Goal: Information Seeking & Learning: Understand process/instructions

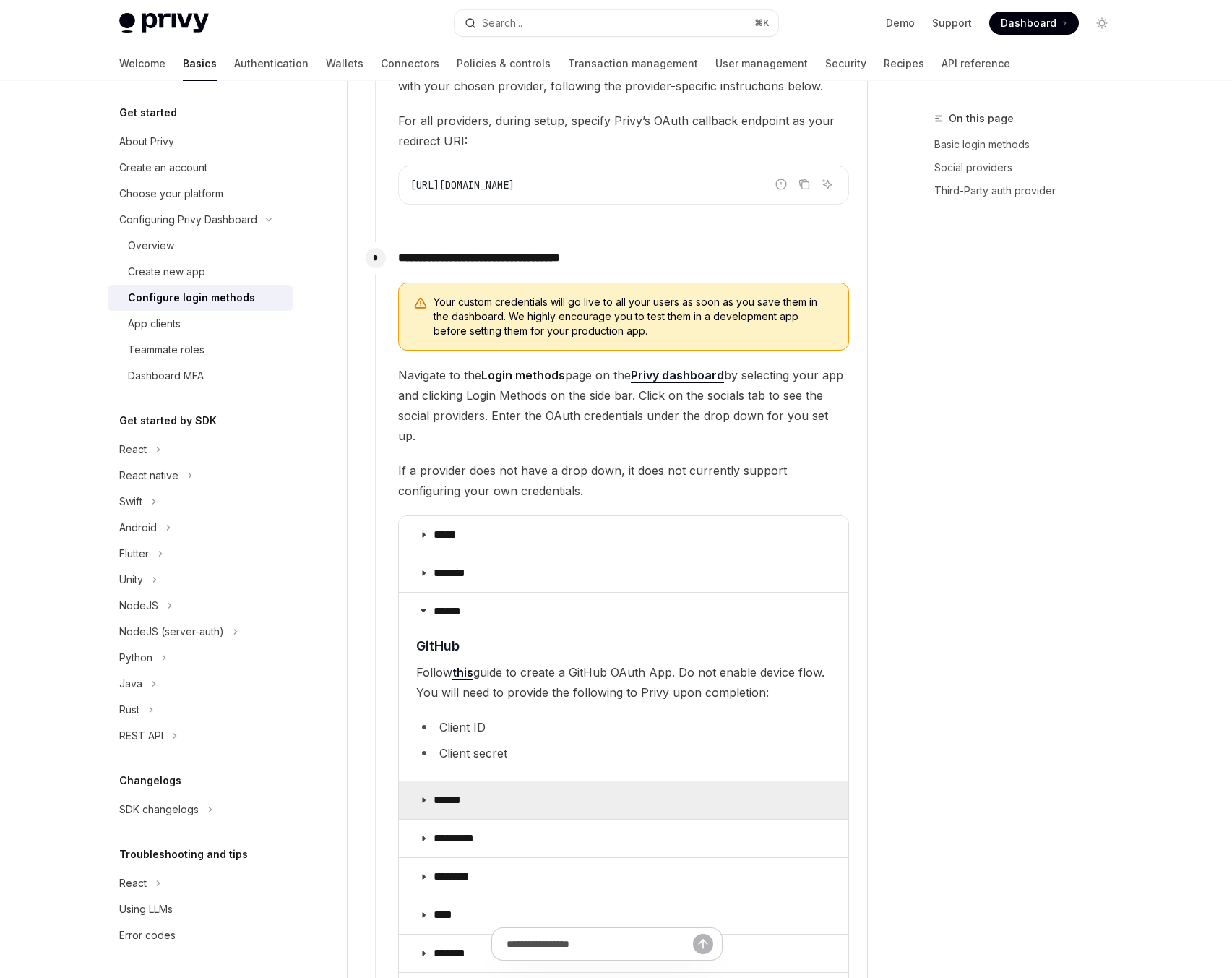
scroll to position [1352, 0]
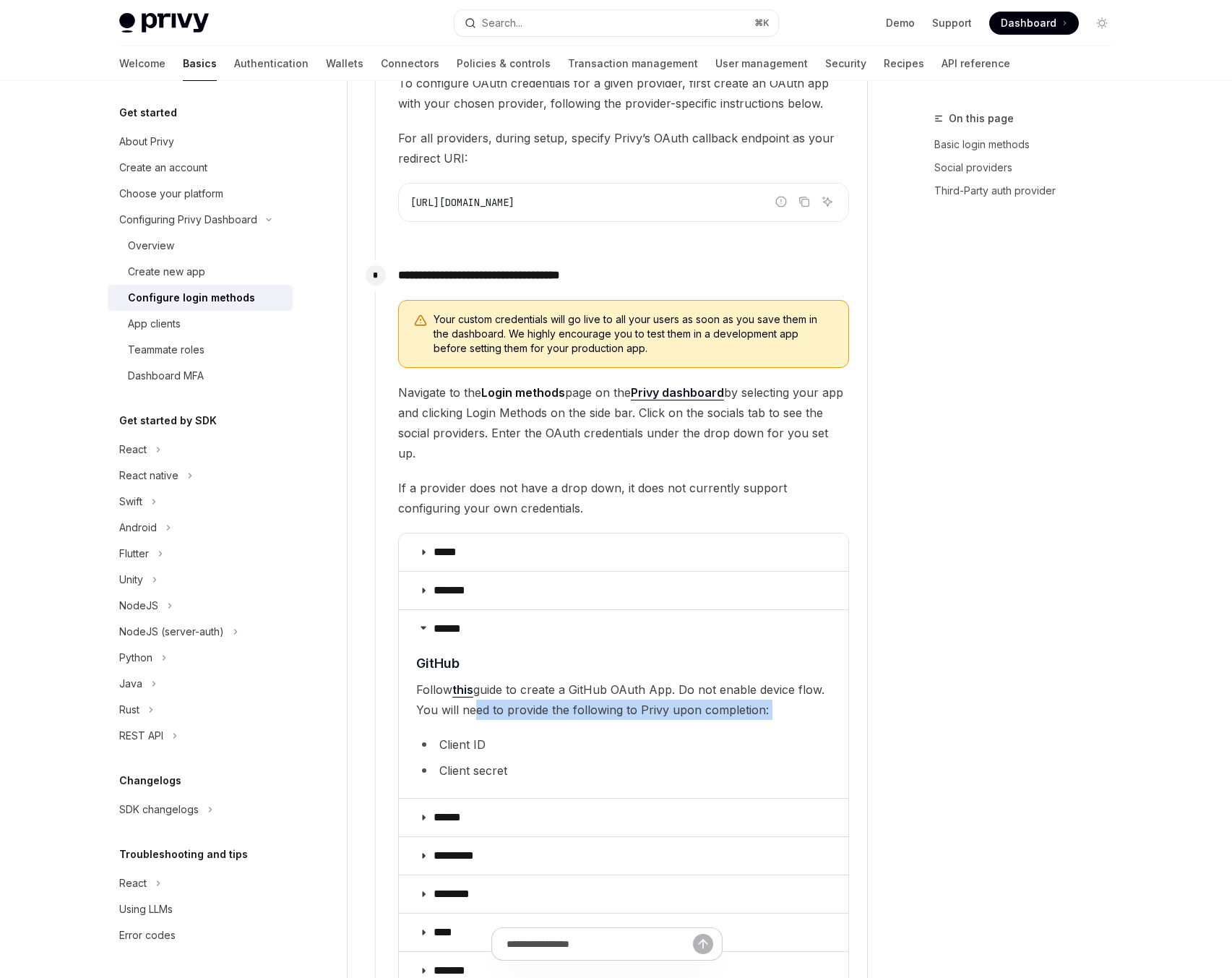
drag, startPoint x: 473, startPoint y: 696, endPoint x: 695, endPoint y: 699, distance: 222.0
click at [695, 699] on children "​ GitHub Follow this guide to create a GitHub OAuth App. Do not enable device f…" at bounding box center [623, 719] width 414 height 133
drag, startPoint x: 447, startPoint y: 728, endPoint x: 520, endPoint y: 752, distance: 76.8
click at [520, 752] on ul "Client ID Client secret" at bounding box center [623, 757] width 414 height 46
click at [1013, 439] on div "On this page Basic login methods Social providers Third-Party auth provider" at bounding box center [1014, 544] width 219 height 868
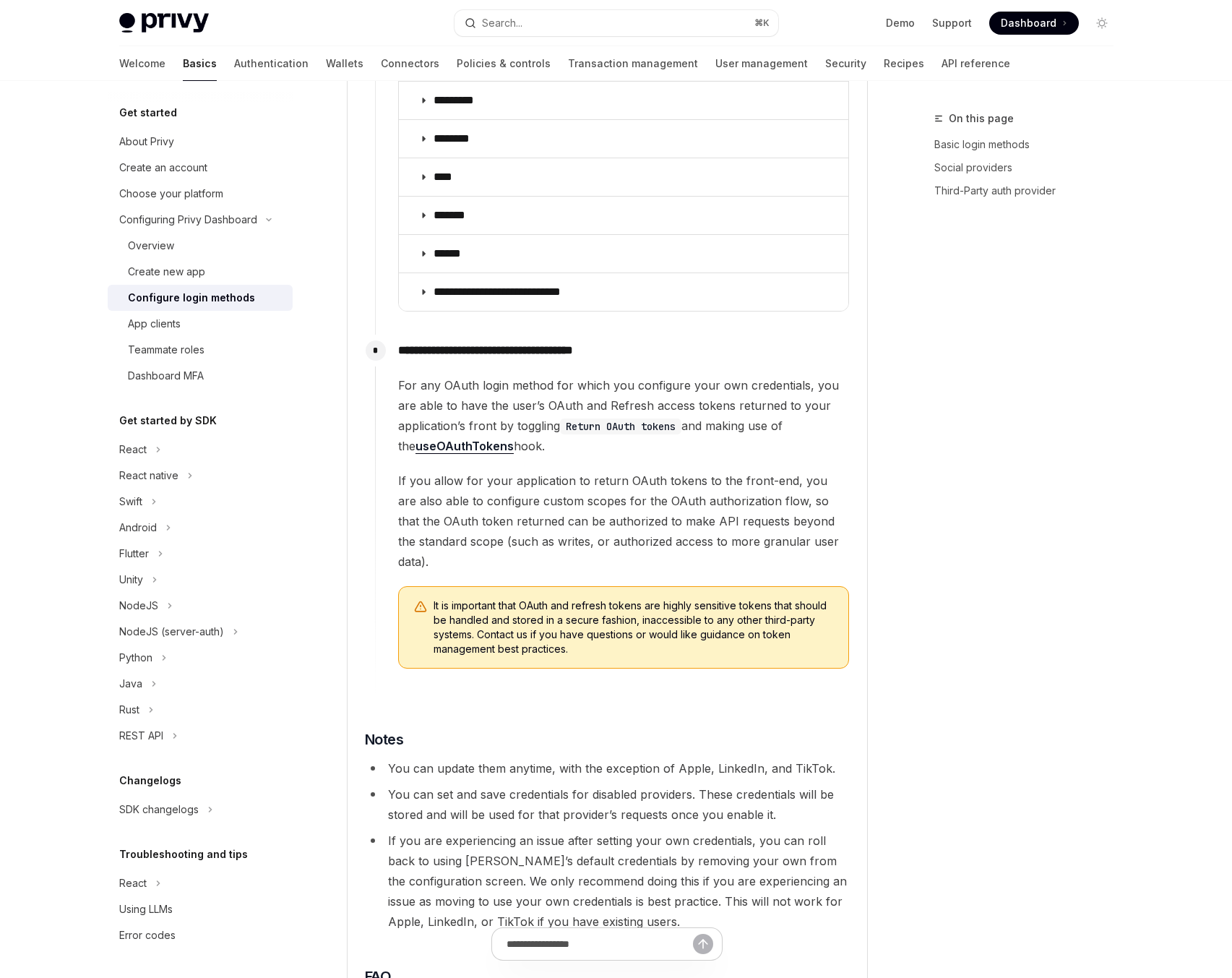
scroll to position [2144, 0]
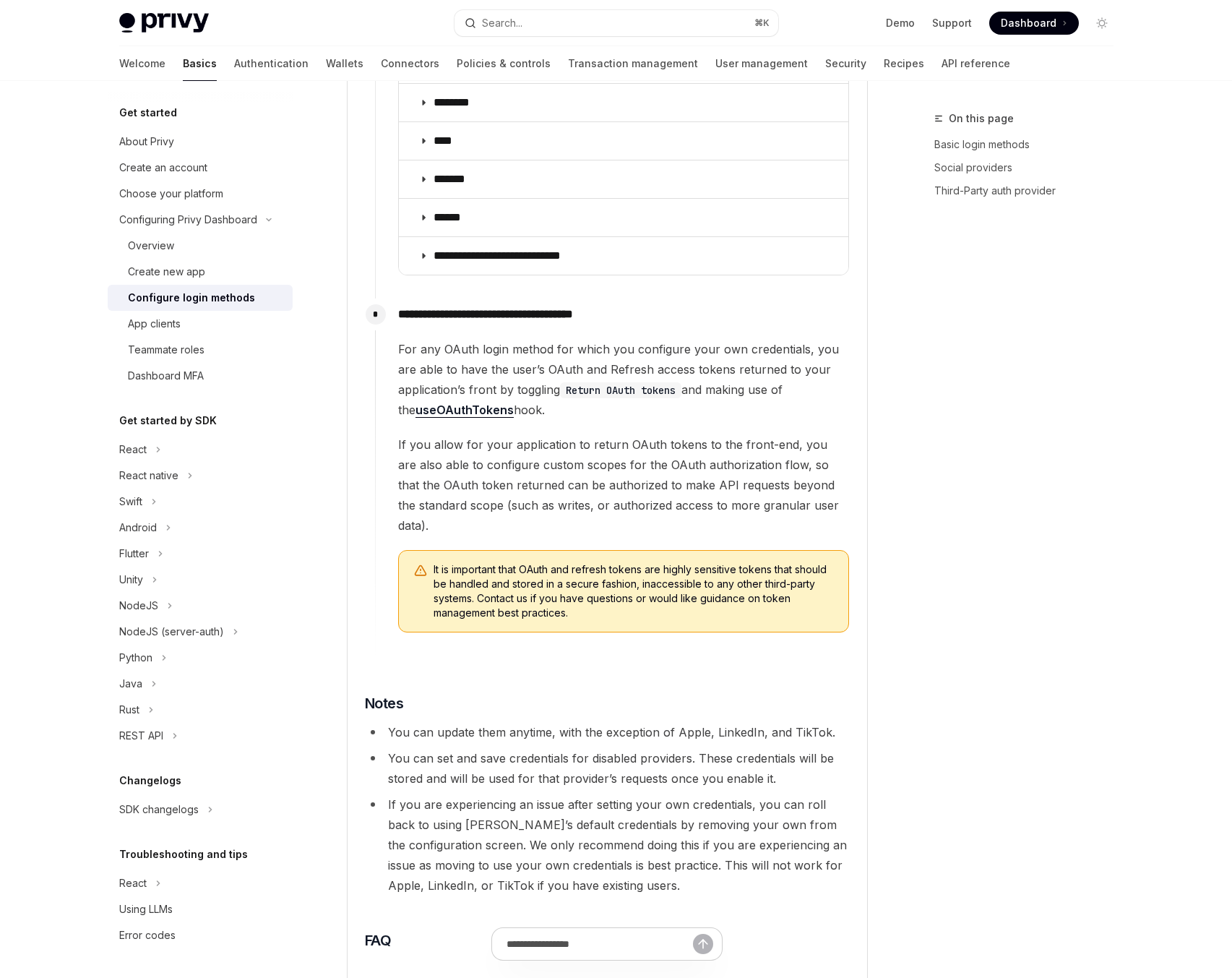
click at [677, 434] on span "If you allow for your application to return OAuth tokens to the front-end, you …" at bounding box center [623, 484] width 451 height 101
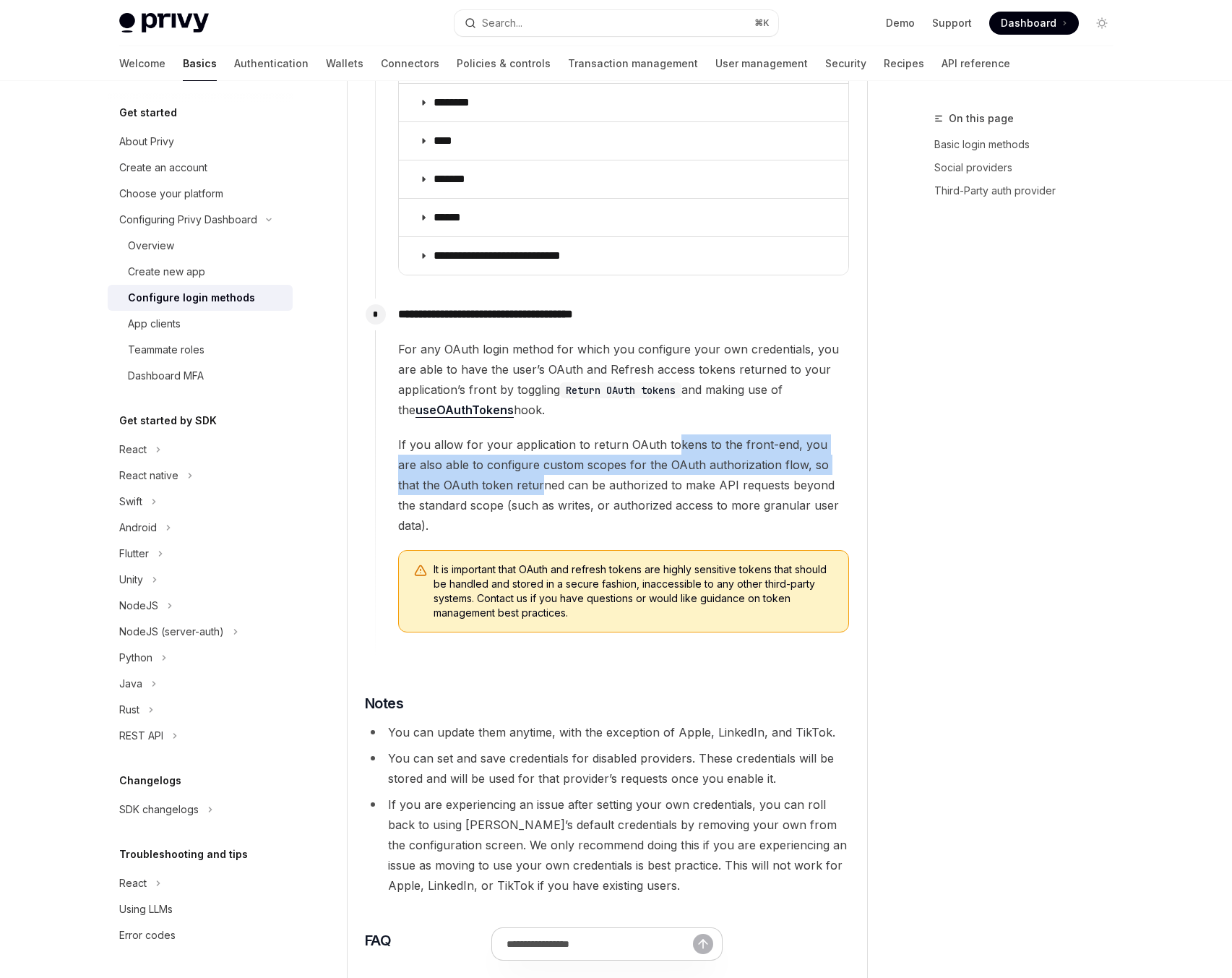
drag, startPoint x: 670, startPoint y: 424, endPoint x: 497, endPoint y: 457, distance: 176.1
click at [494, 457] on span "If you allow for your application to return OAuth tokens to the front-end, you …" at bounding box center [623, 484] width 451 height 101
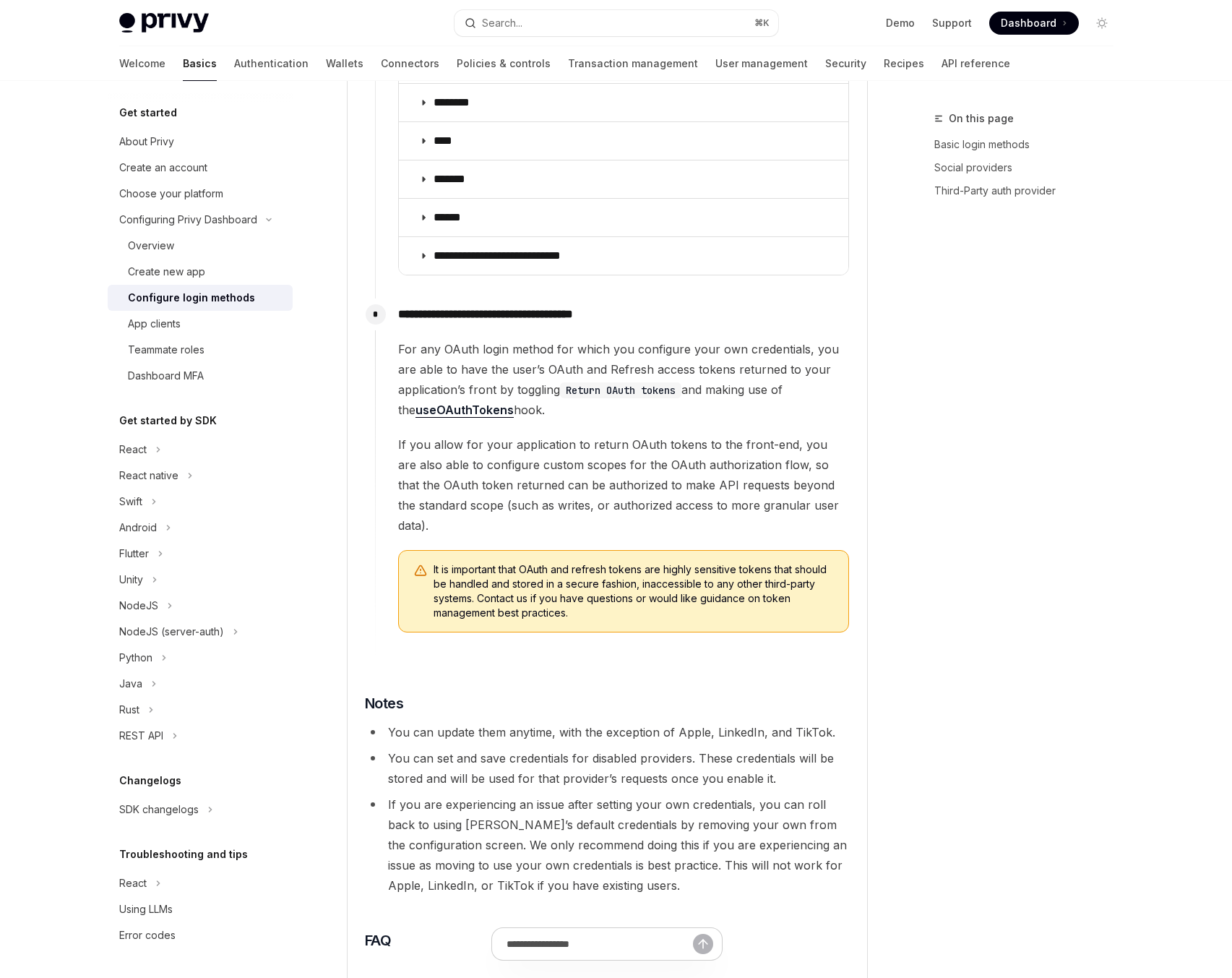
click at [524, 455] on span "If you allow for your application to return OAuth tokens to the front-end, you …" at bounding box center [623, 484] width 451 height 101
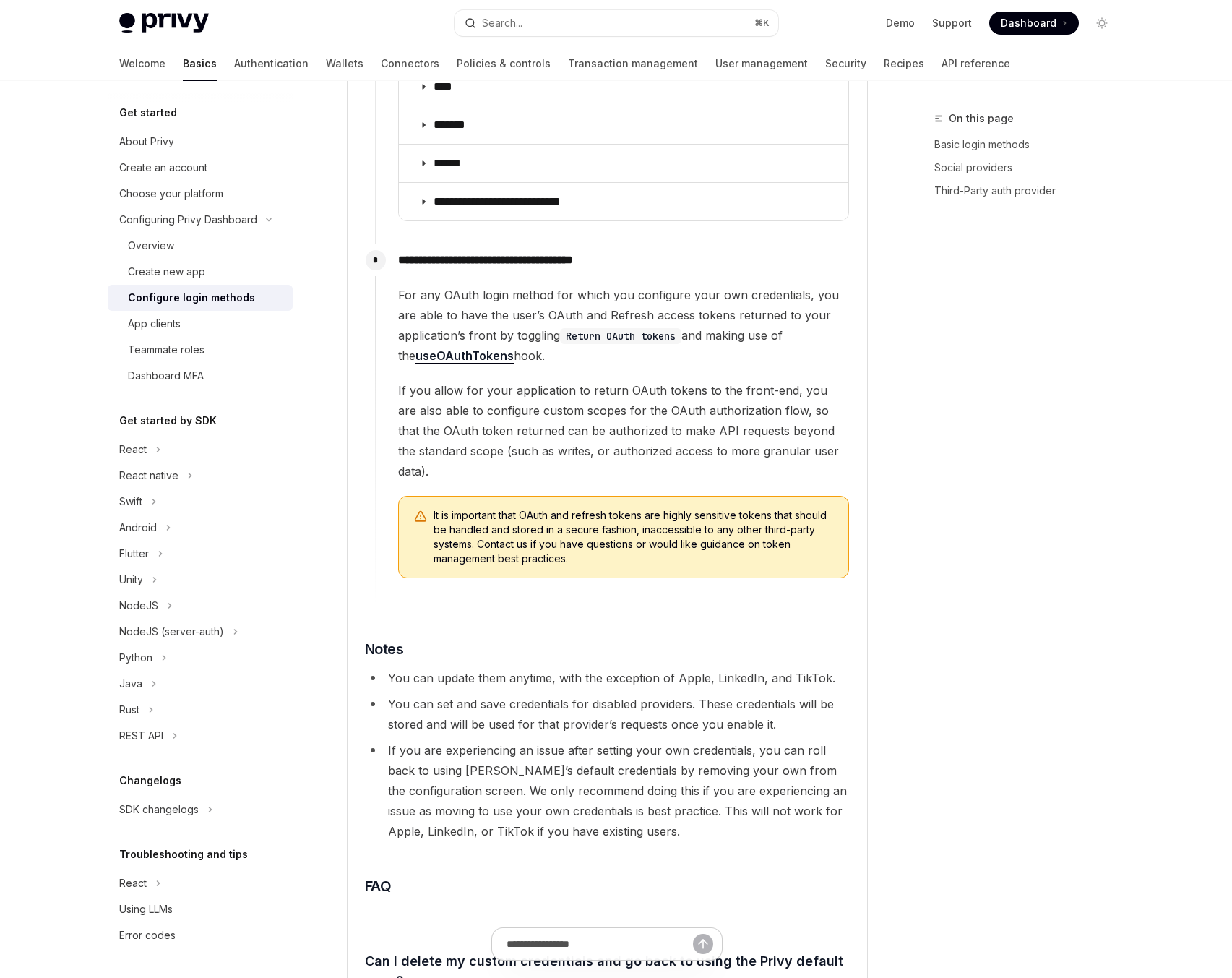
scroll to position [2223, 0]
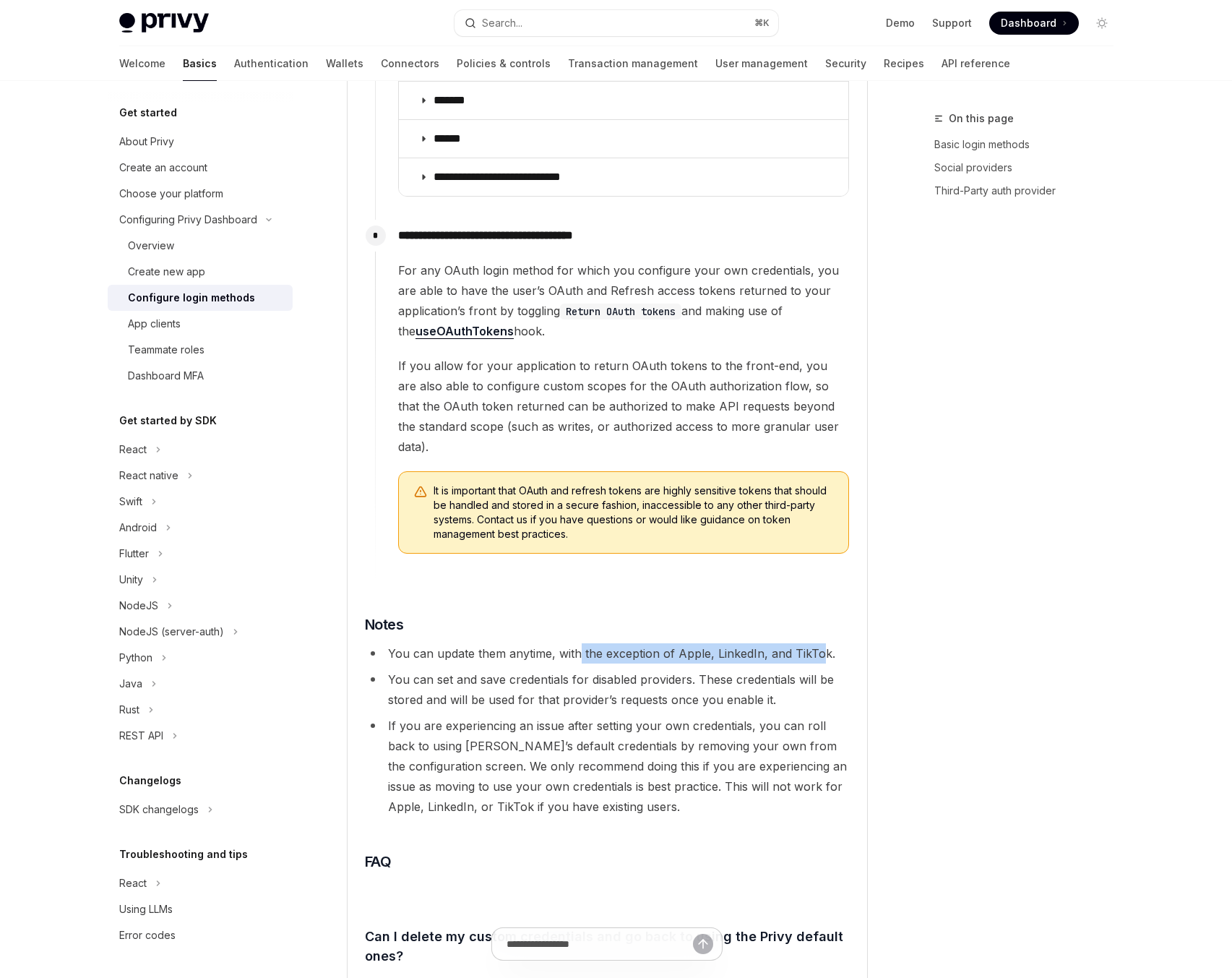
drag, startPoint x: 815, startPoint y: 611, endPoint x: 576, endPoint y: 607, distance: 239.0
click at [576, 643] on li "You can update them anytime, with the exception of Apple, LinkedIn, and TikTok." at bounding box center [607, 653] width 484 height 20
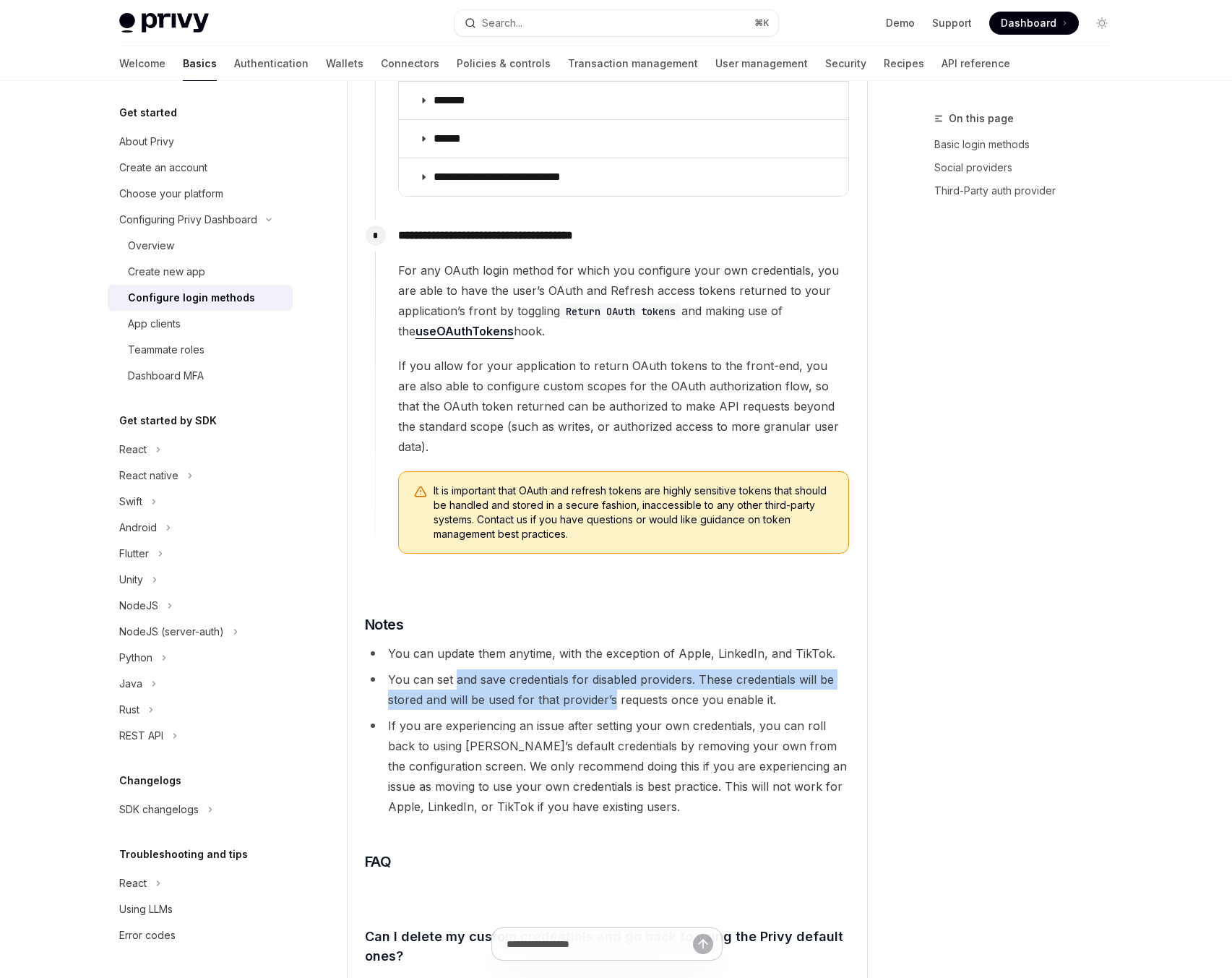
drag, startPoint x: 454, startPoint y: 638, endPoint x: 614, endPoint y: 666, distance: 162.4
click at [614, 669] on li "You can set and save credentials for disabled providers. These credentials will…" at bounding box center [607, 689] width 484 height 40
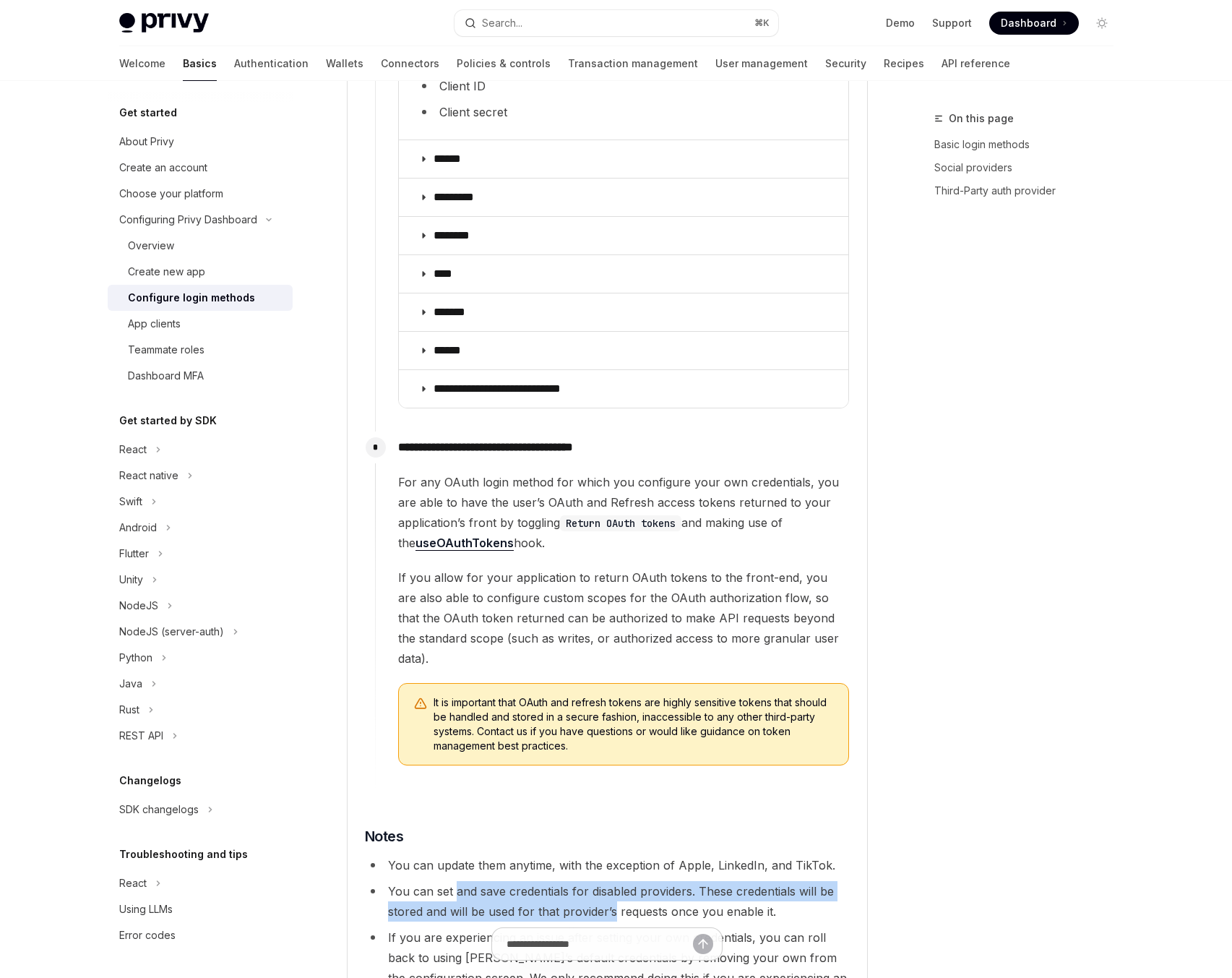
scroll to position [2012, 0]
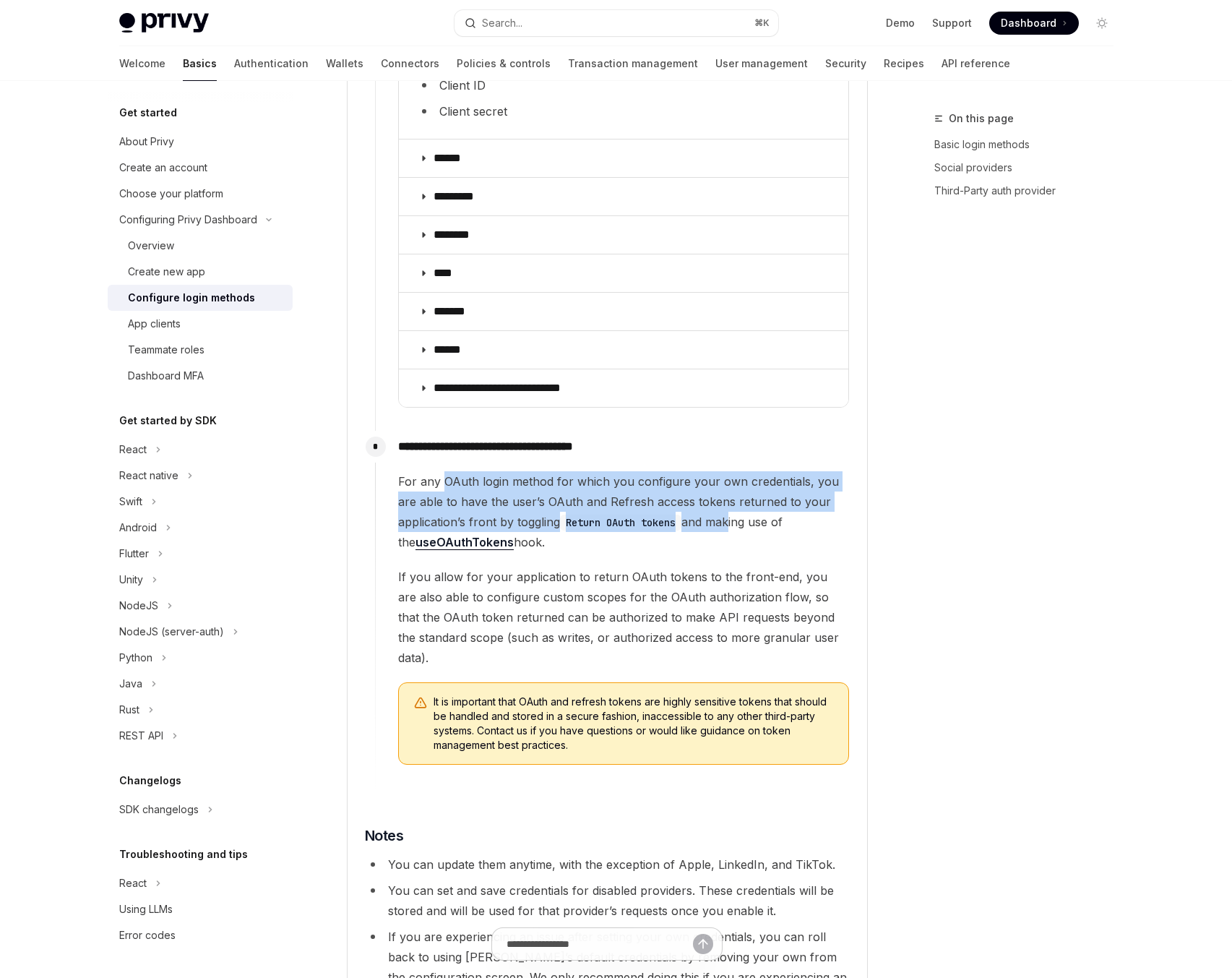
drag, startPoint x: 443, startPoint y: 460, endPoint x: 731, endPoint y: 509, distance: 292.1
click at [731, 509] on span "For any OAuth login method for which you configure your own credentials, you ar…" at bounding box center [623, 511] width 451 height 81
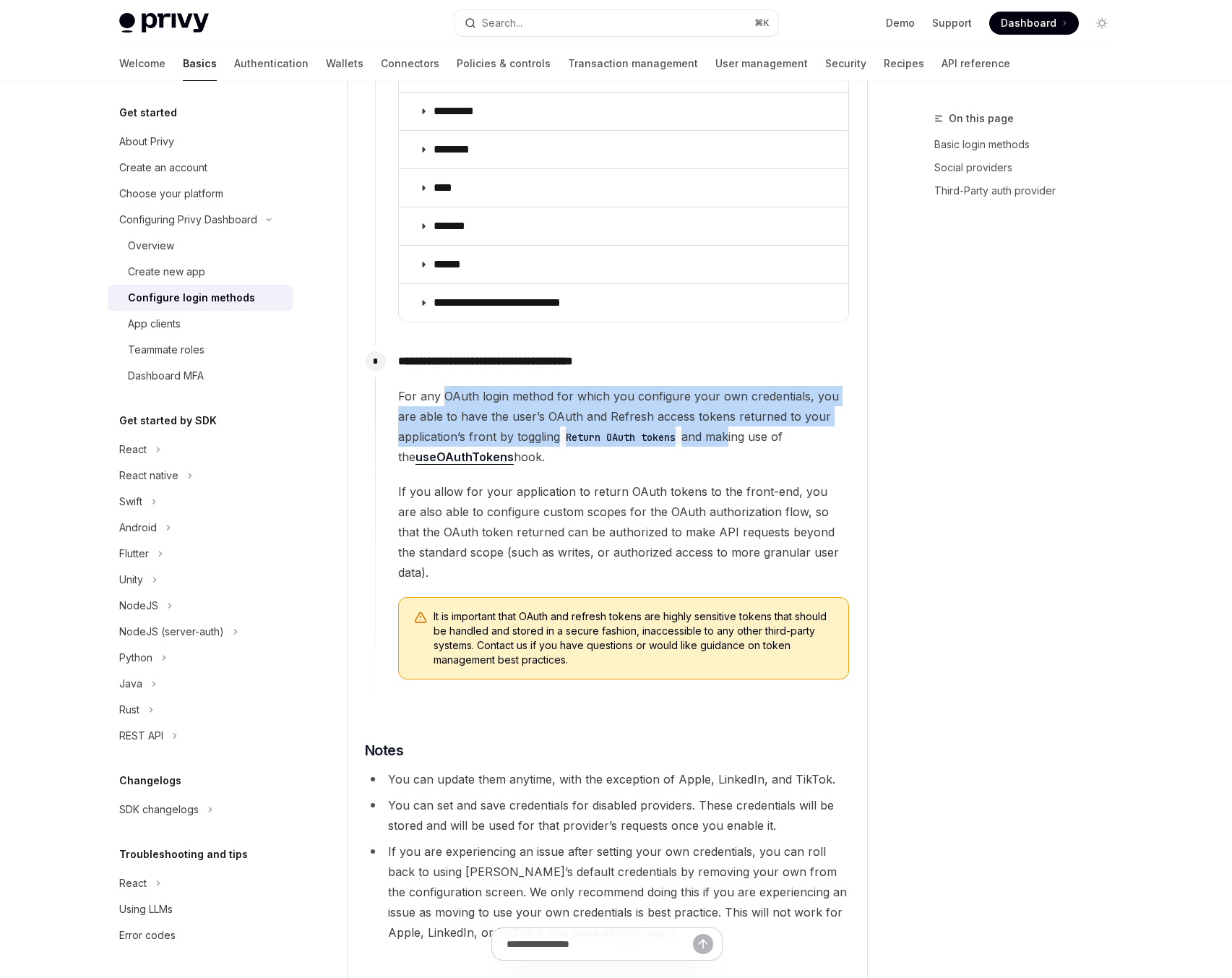
scroll to position [2126, 0]
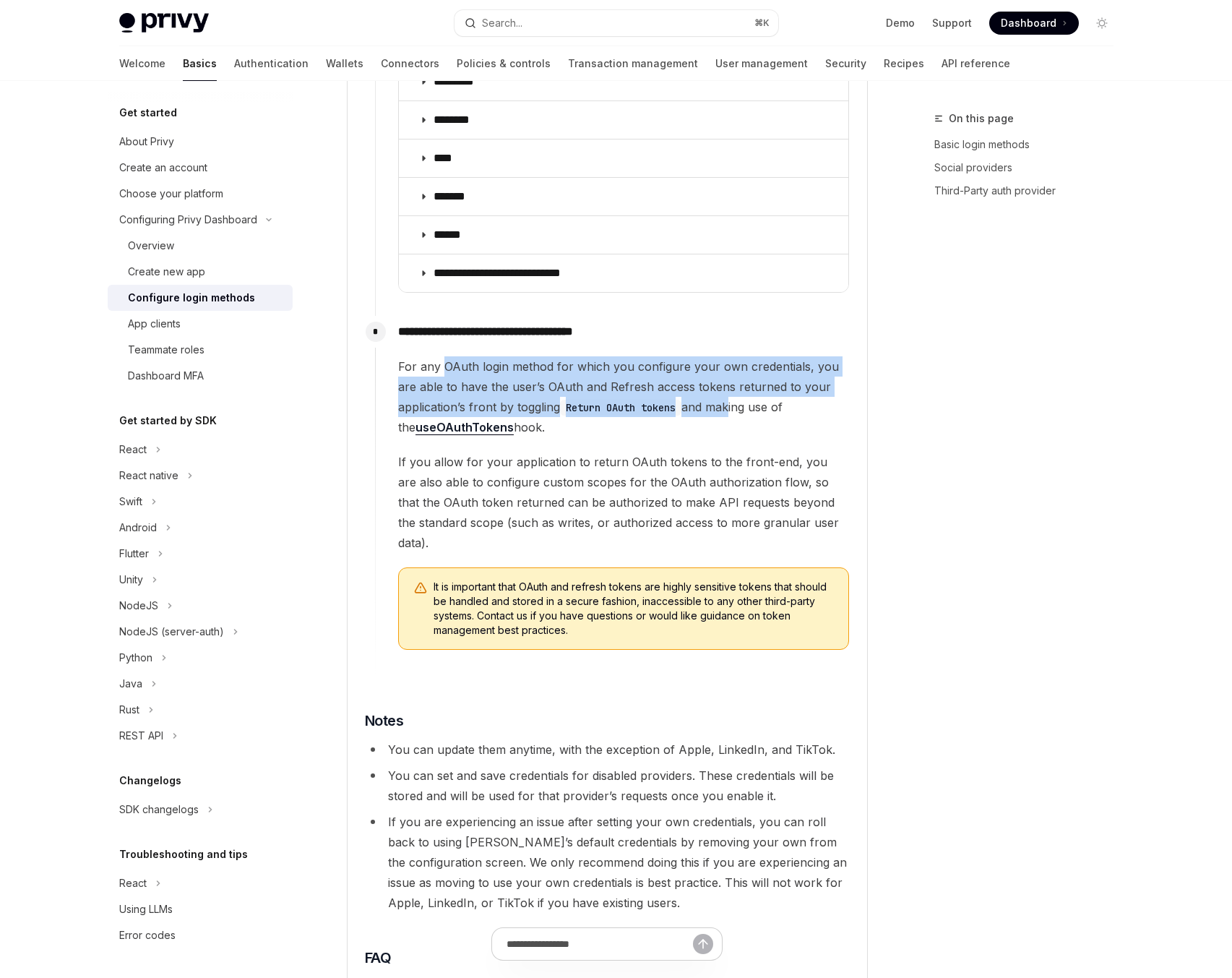
click at [520, 360] on span "For any OAuth login method for which you configure your own credentials, you ar…" at bounding box center [623, 396] width 451 height 81
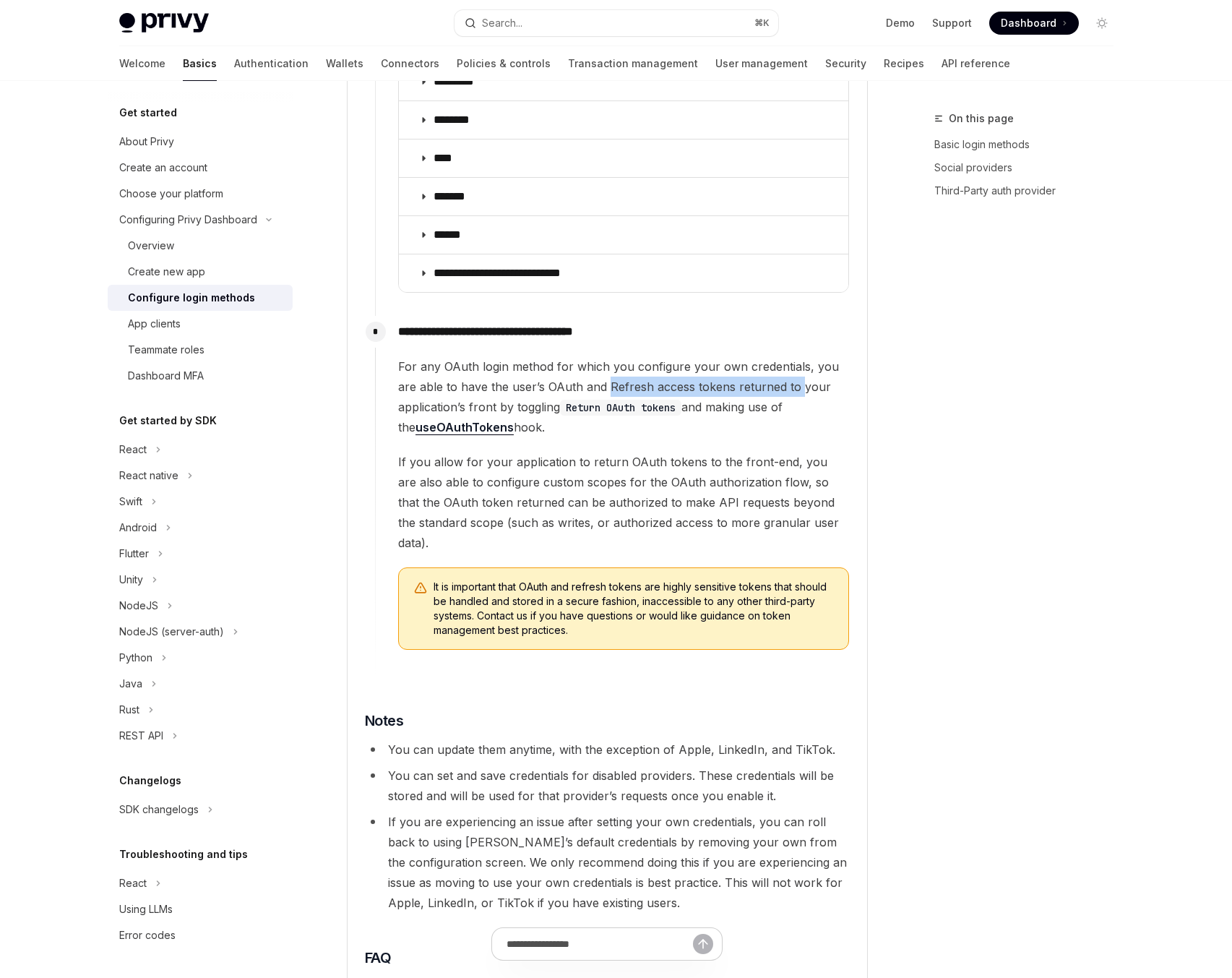
drag, startPoint x: 594, startPoint y: 368, endPoint x: 779, endPoint y: 371, distance: 185.0
click at [779, 371] on span "For any OAuth login method for which you configure your own credentials, you ar…" at bounding box center [623, 396] width 451 height 81
drag, startPoint x: 481, startPoint y: 389, endPoint x: 618, endPoint y: 391, distance: 137.0
click at [618, 391] on span "For any OAuth login method for which you configure your own credentials, you ar…" at bounding box center [623, 396] width 451 height 81
click at [499, 381] on span "For any OAuth login method for which you configure your own credentials, you ar…" at bounding box center [623, 396] width 451 height 81
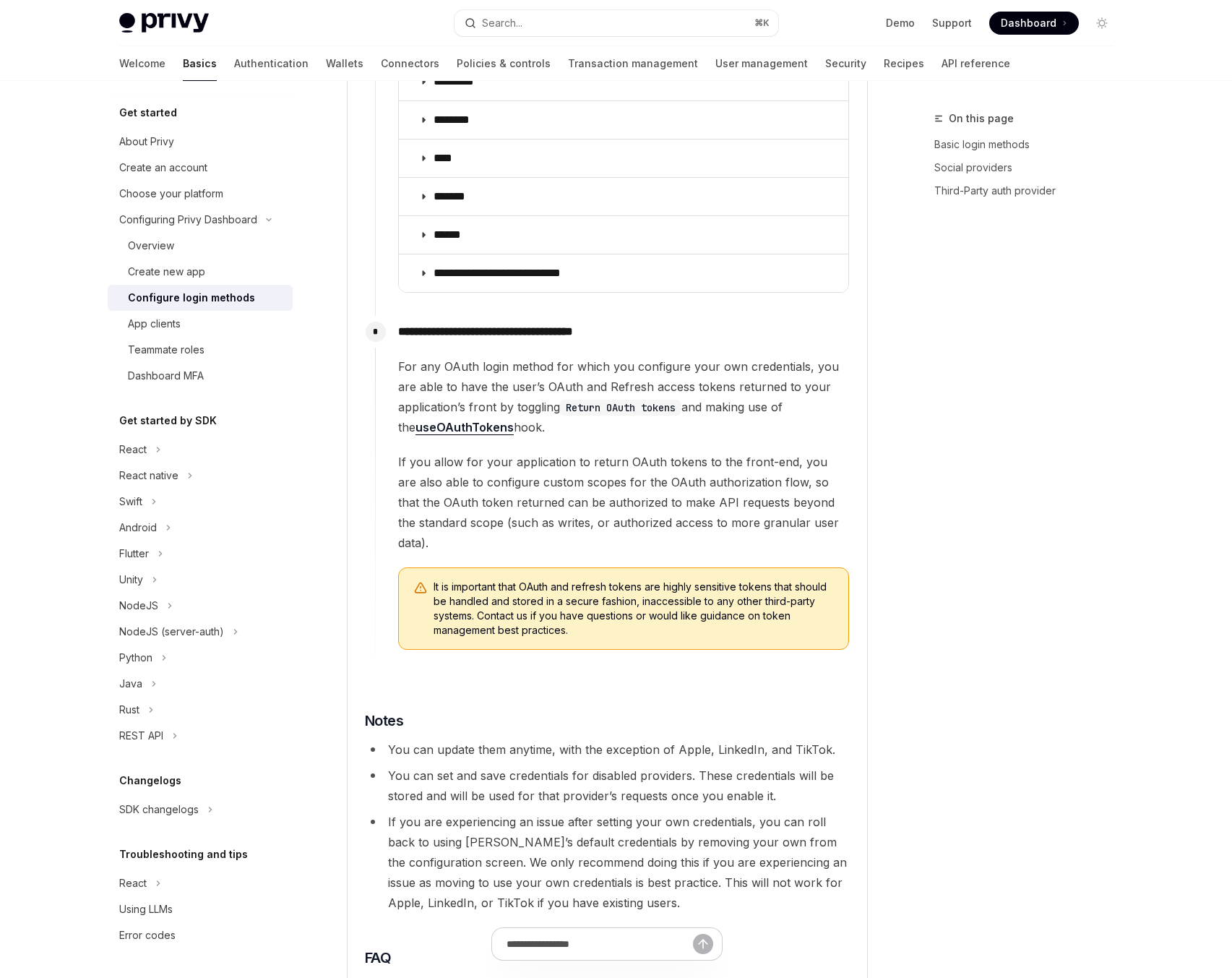
click at [980, 453] on div "On this page Basic login methods Social providers Third-Party auth provider" at bounding box center [1014, 544] width 219 height 868
drag, startPoint x: 499, startPoint y: 442, endPoint x: 735, endPoint y: 443, distance: 236.0
click at [735, 452] on span "If you allow for your application to return OAuth tokens to the front-end, you …" at bounding box center [623, 502] width 451 height 101
drag, startPoint x: 467, startPoint y: 464, endPoint x: 683, endPoint y: 468, distance: 216.0
click at [682, 468] on span "If you allow for your application to return OAuth tokens to the front-end, you …" at bounding box center [623, 502] width 451 height 101
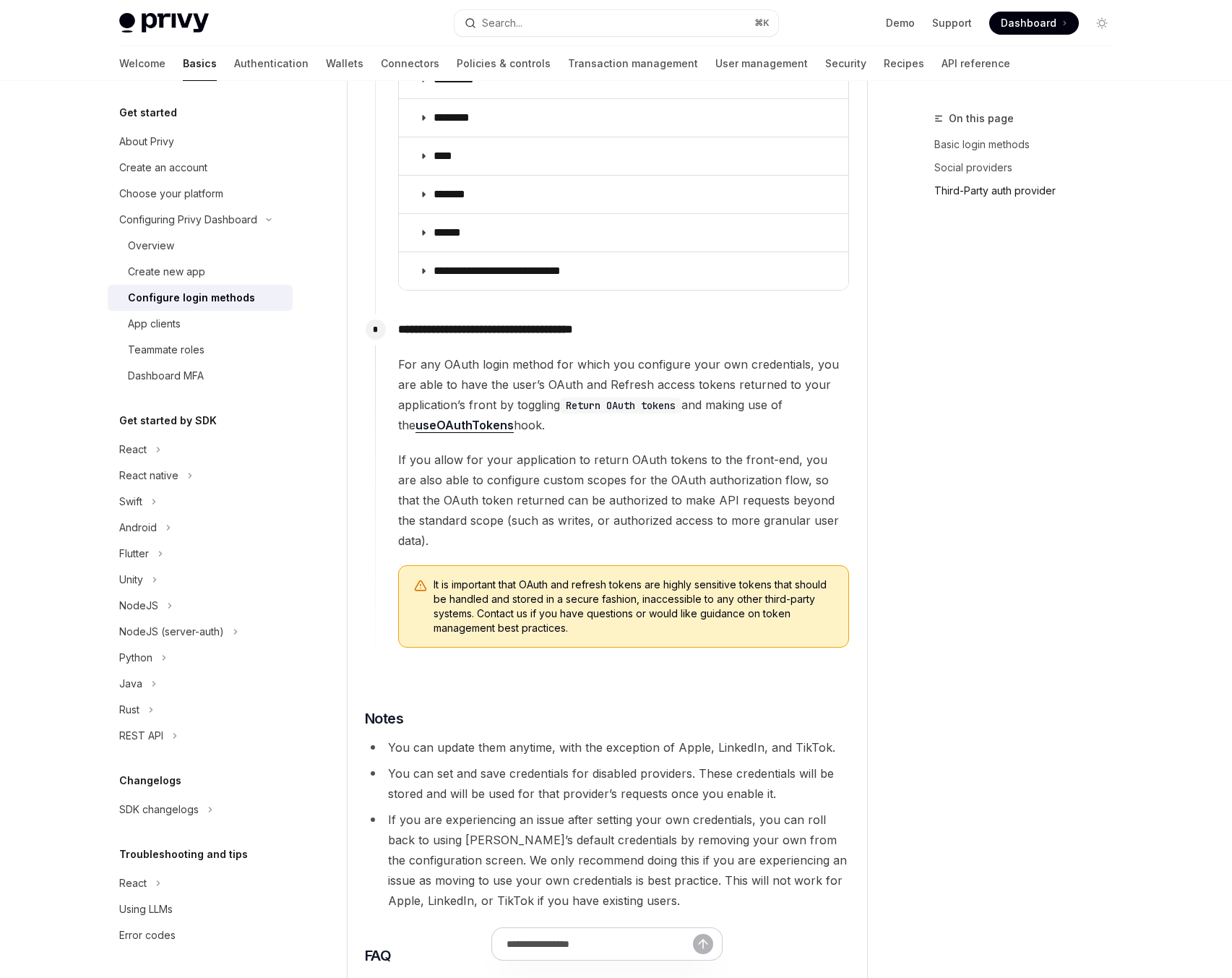
scroll to position [2129, 0]
click at [526, 458] on span "If you allow for your application to return OAuth tokens to the front-end, you …" at bounding box center [623, 499] width 451 height 101
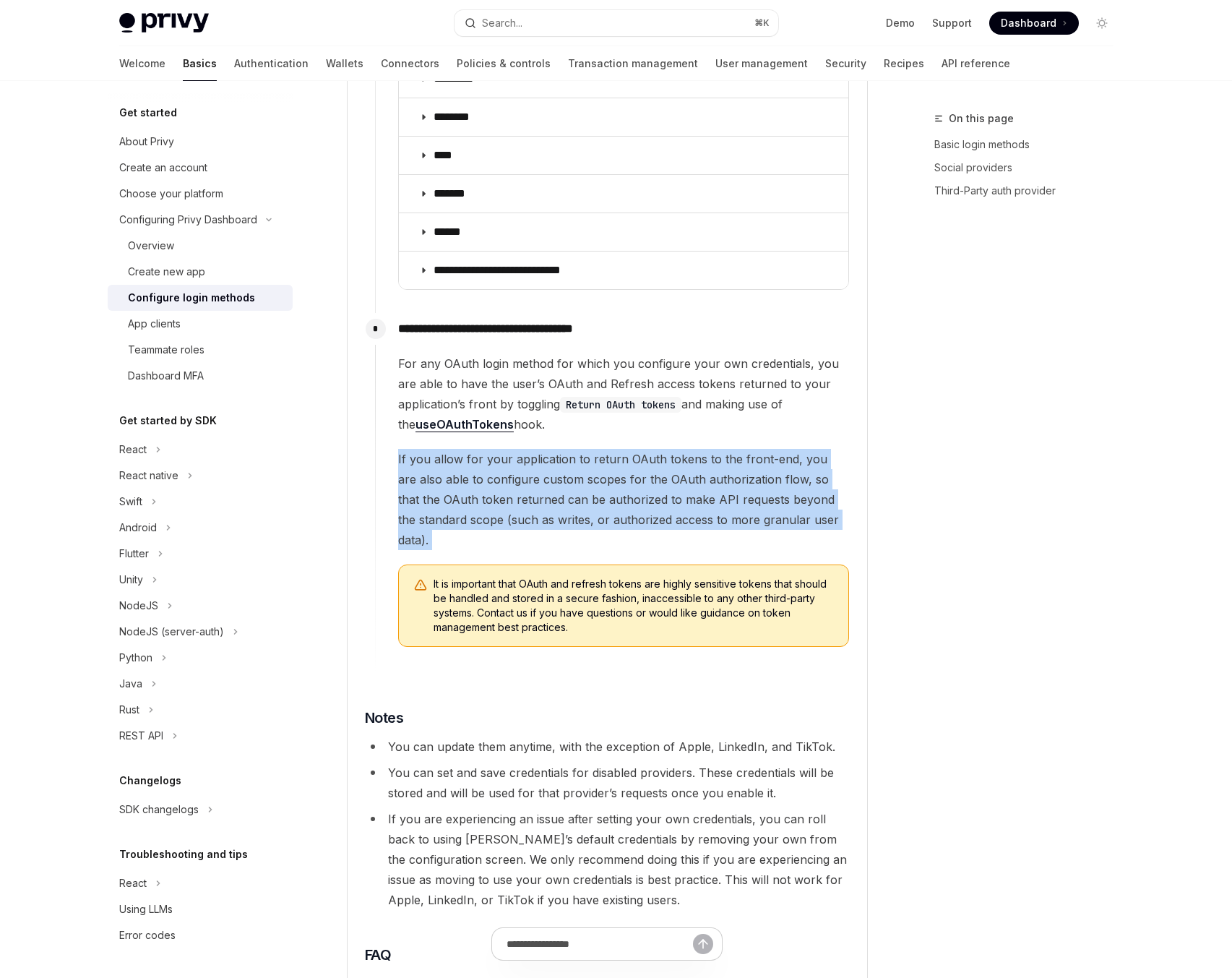
click at [526, 458] on span "If you allow for your application to return OAuth tokens to the front-end, you …" at bounding box center [623, 499] width 451 height 101
click at [545, 475] on span "If you allow for your application to return OAuth tokens to the front-end, you …" at bounding box center [623, 499] width 451 height 101
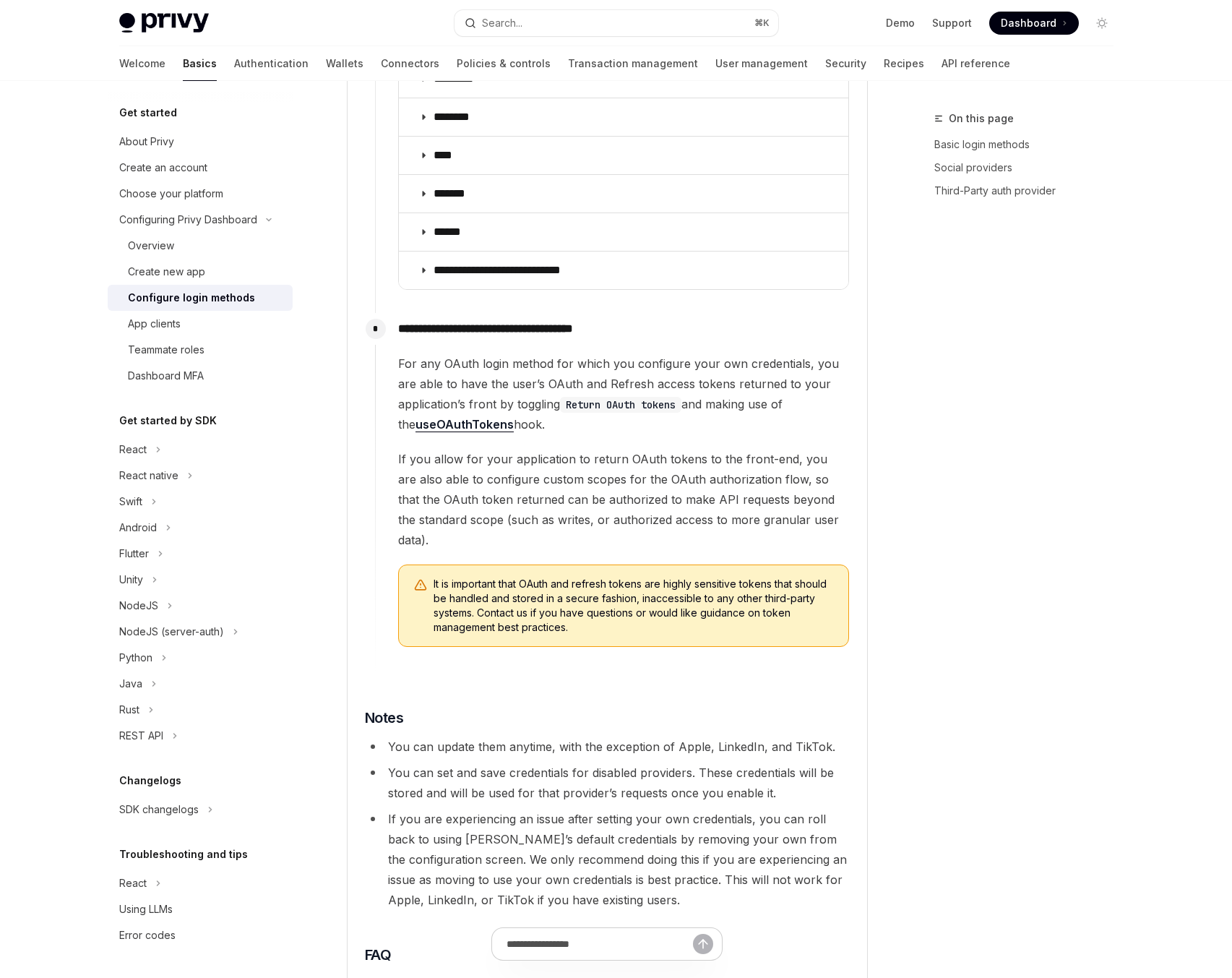
click at [562, 737] on li "You can update them anytime, with the exception of Apple, LinkedIn, and TikTok." at bounding box center [607, 747] width 484 height 20
click at [584, 737] on li "You can update them anytime, with the exception of Apple, LinkedIn, and TikTok." at bounding box center [607, 747] width 484 height 20
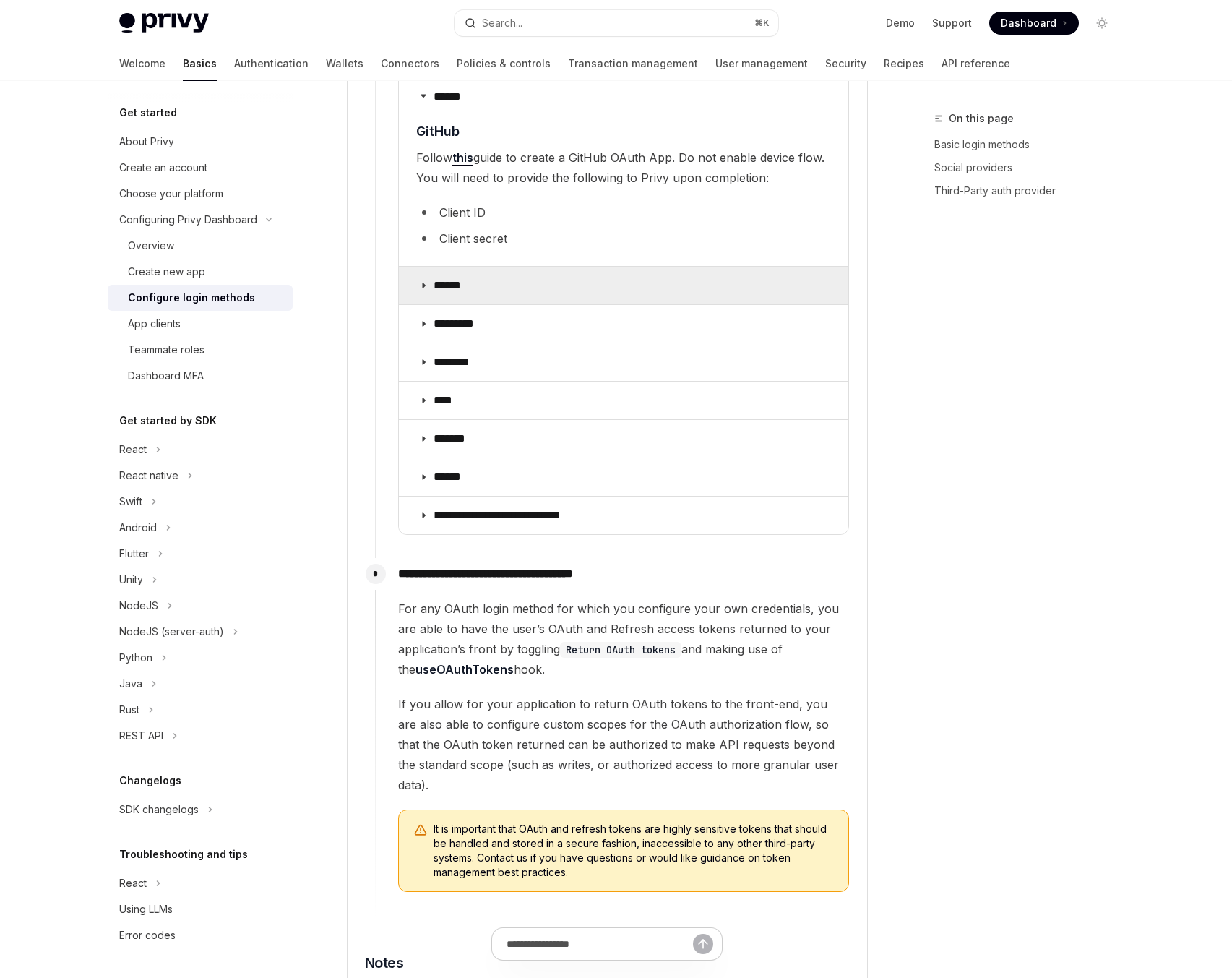
scroll to position [1883, 0]
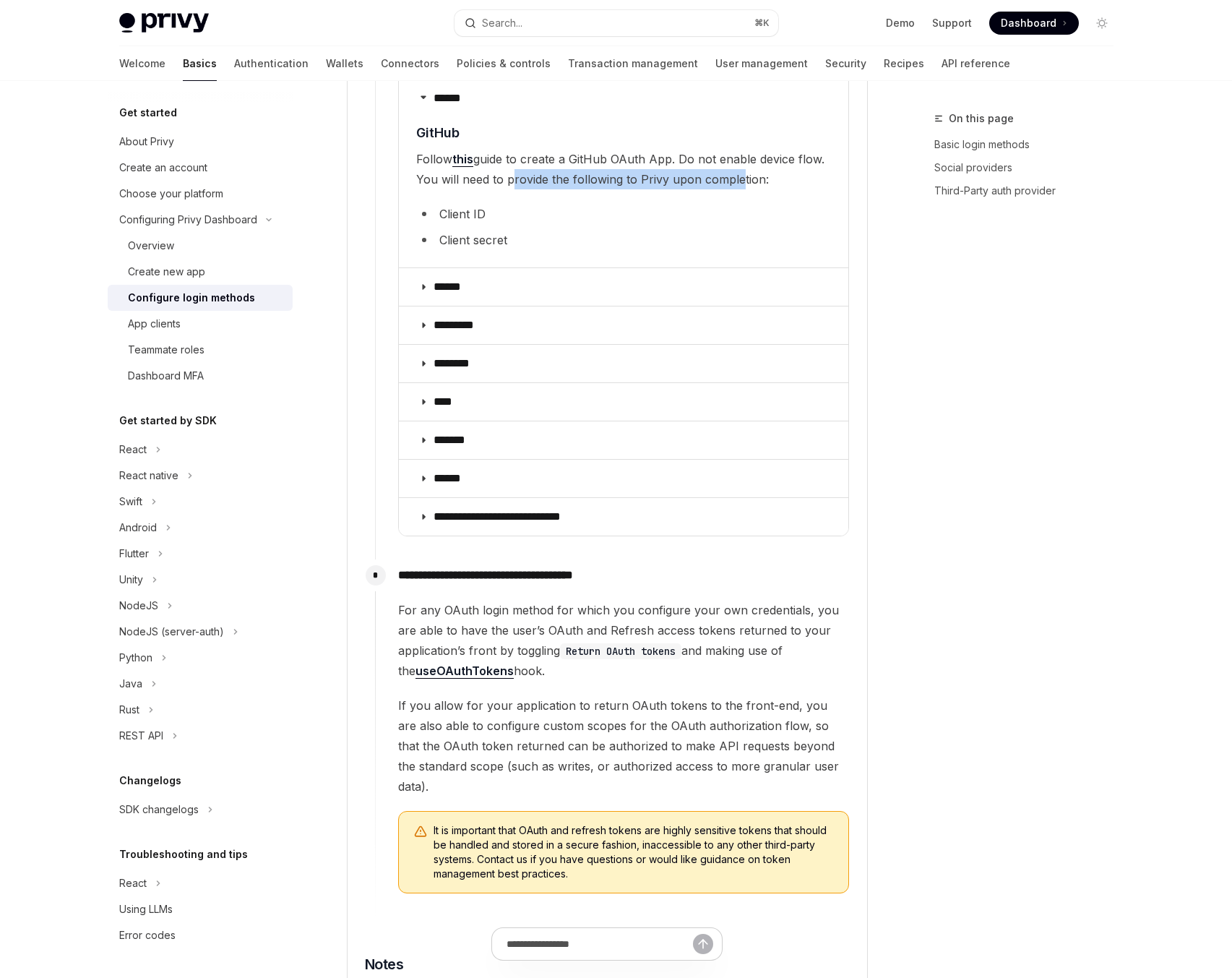
drag, startPoint x: 506, startPoint y: 164, endPoint x: 733, endPoint y: 157, distance: 227.1
click at [733, 157] on span "Follow this guide to create a GitHub OAuth App. Do not enable device flow. You …" at bounding box center [623, 168] width 414 height 40
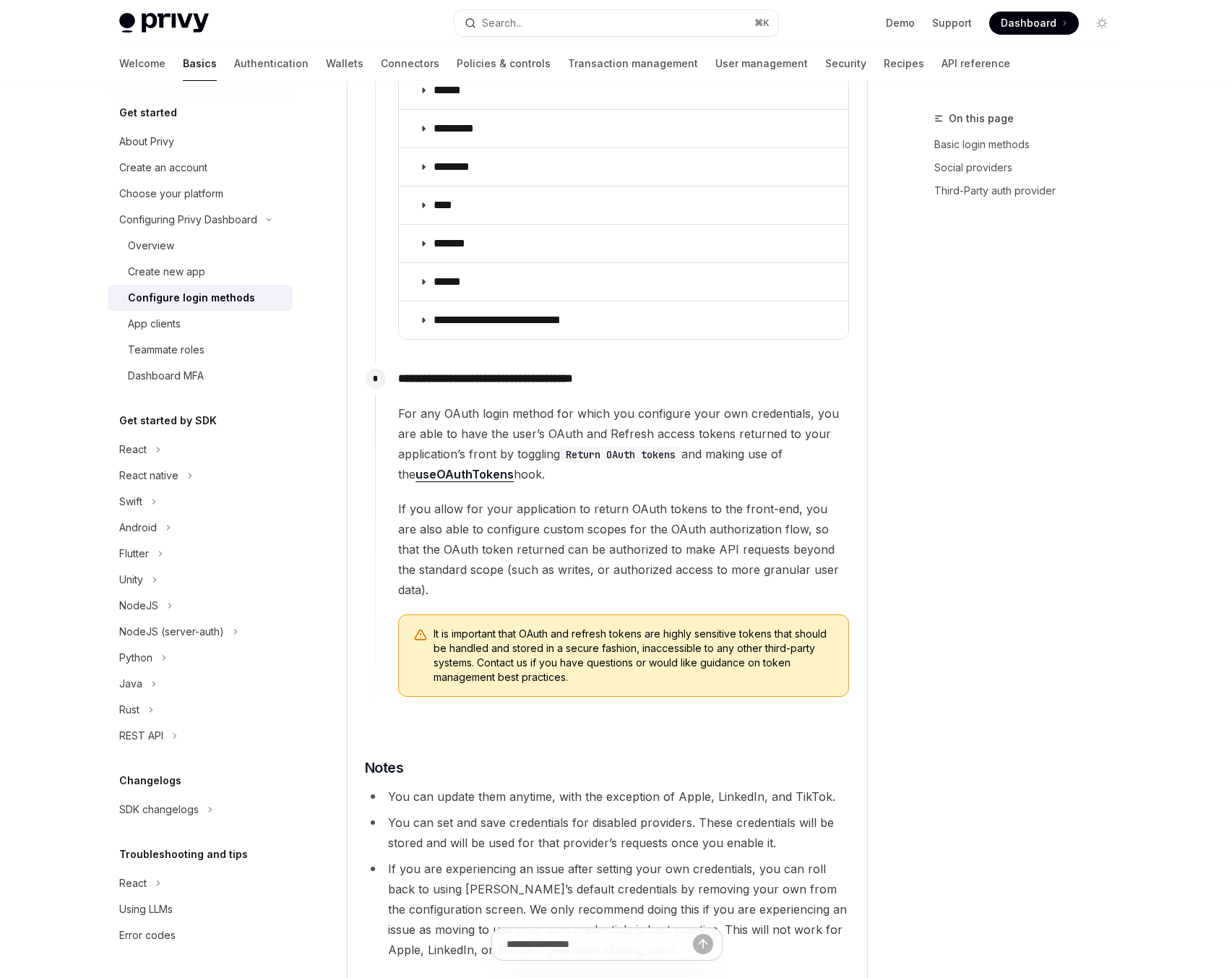
scroll to position [2106, 0]
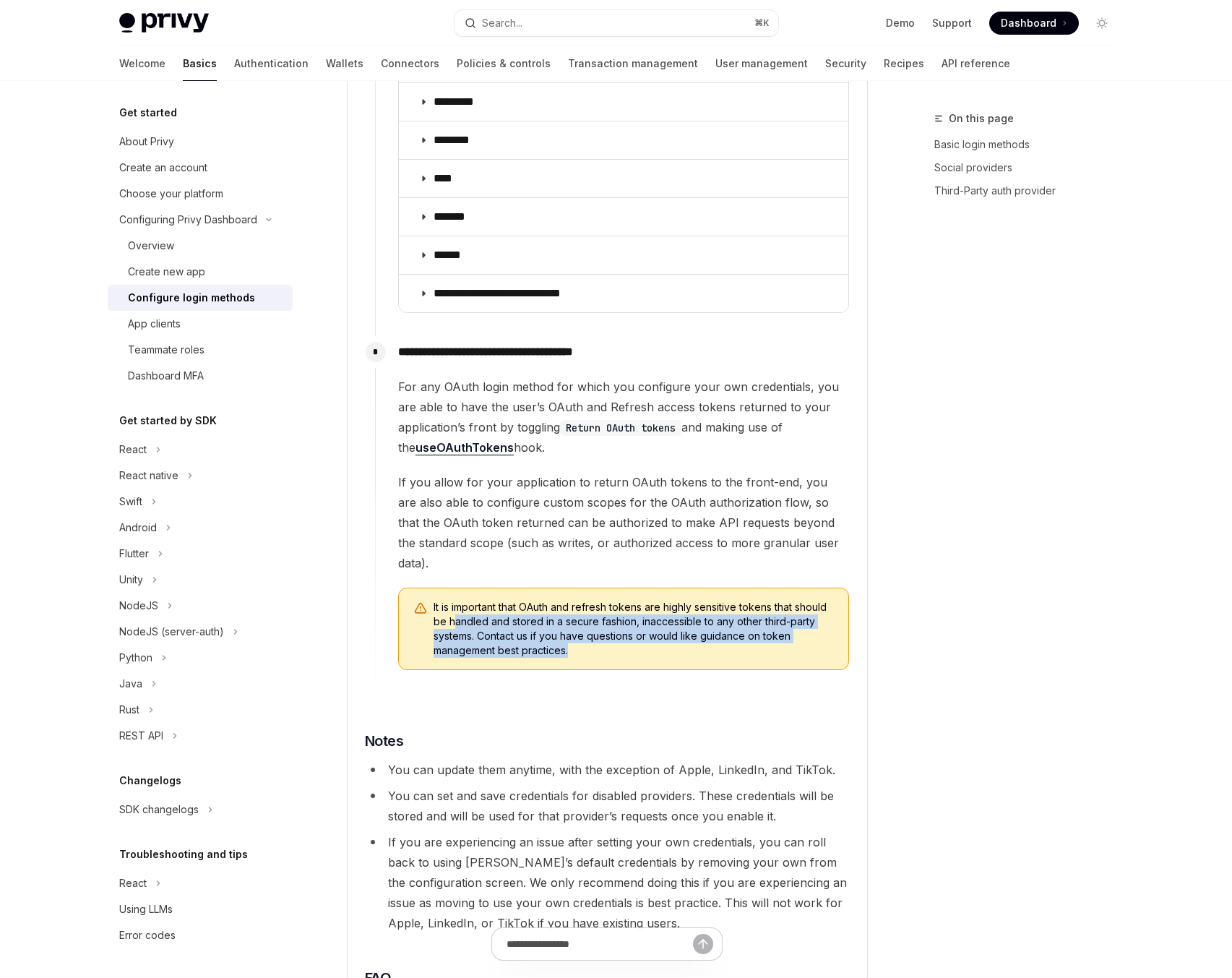
drag, startPoint x: 452, startPoint y: 580, endPoint x: 613, endPoint y: 611, distance: 164.0
click at [613, 611] on span "It is important that OAuth and refresh tokens are highly sensitive tokens that …" at bounding box center [634, 628] width 401 height 57
drag, startPoint x: 527, startPoint y: 604, endPoint x: 432, endPoint y: 564, distance: 103.1
click at [432, 587] on div "It is important that OAuth and refresh tokens are highly sensitive tokens that …" at bounding box center [623, 628] width 451 height 82
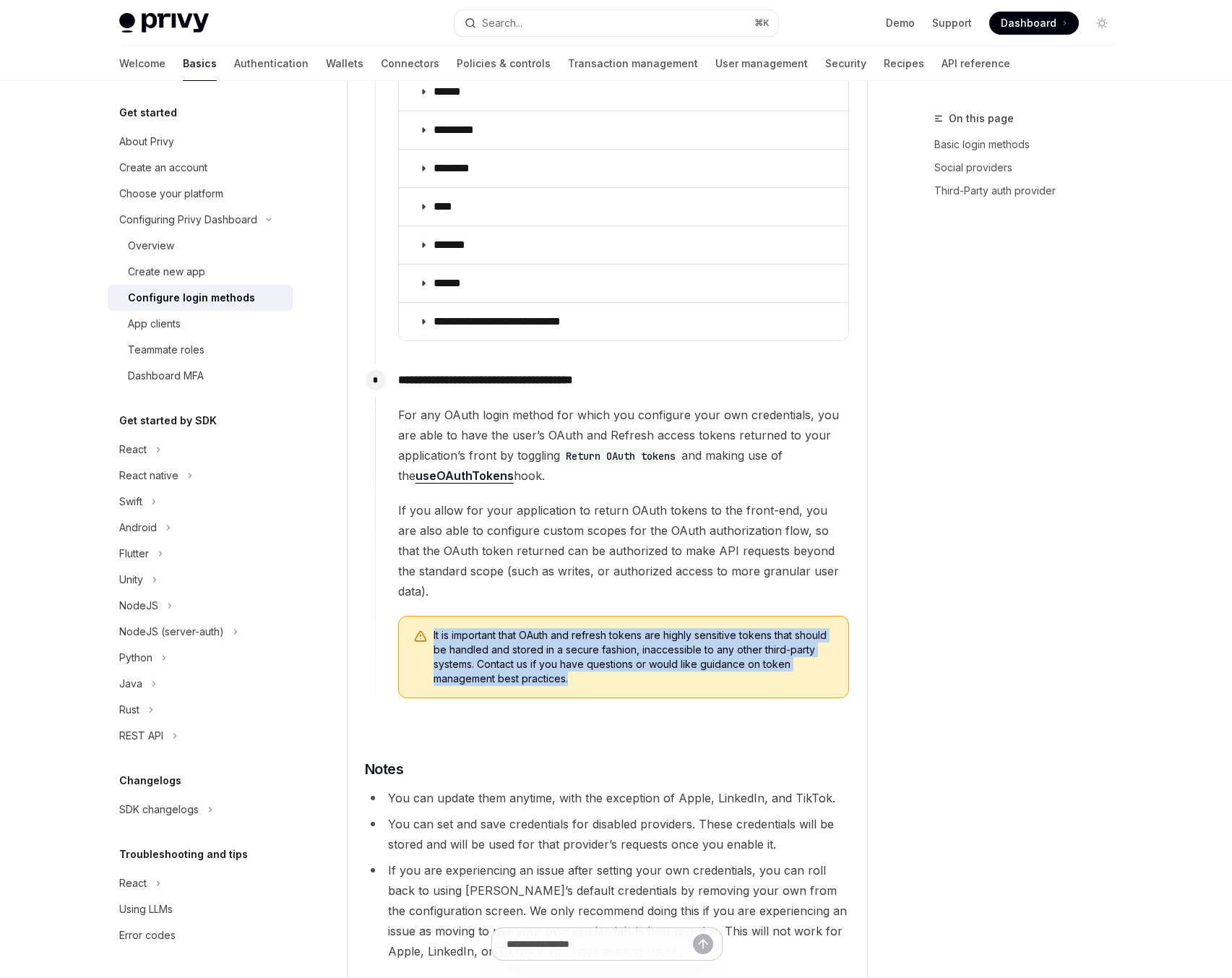
scroll to position [2287, 0]
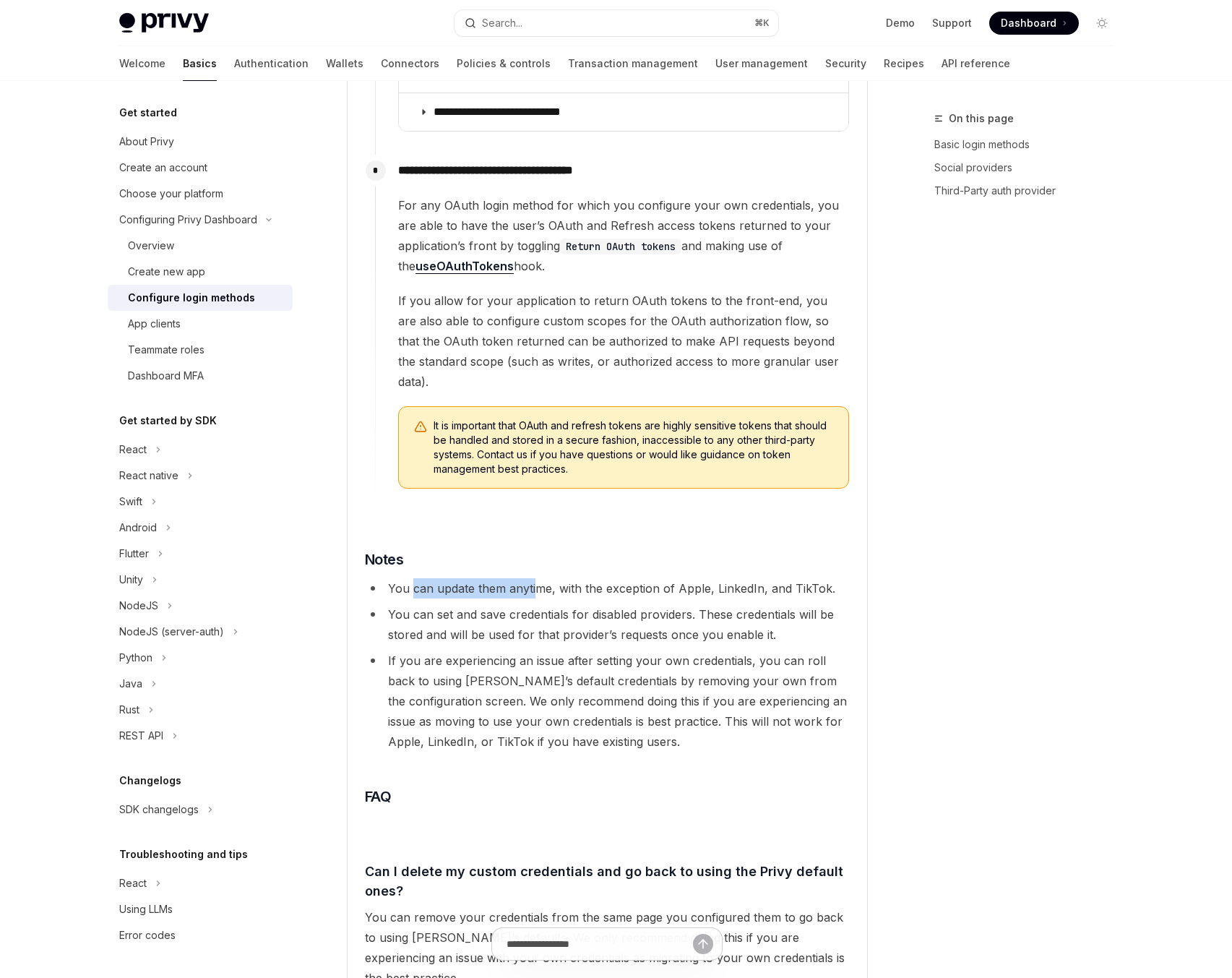
drag, startPoint x: 436, startPoint y: 551, endPoint x: 540, endPoint y: 555, distance: 104.1
click at [538, 578] on li "You can update them anytime, with the exception of Apple, LinkedIn, and TikTok." at bounding box center [607, 588] width 484 height 20
click at [556, 650] on li "If you are experiencing an issue after setting your own credentials, you can ro…" at bounding box center [607, 700] width 484 height 101
drag, startPoint x: 467, startPoint y: 556, endPoint x: 496, endPoint y: 579, distance: 37.0
click at [496, 578] on ul "You can update them anytime, with the exception of Apple, LinkedIn, and TikTok.…" at bounding box center [607, 665] width 484 height 173
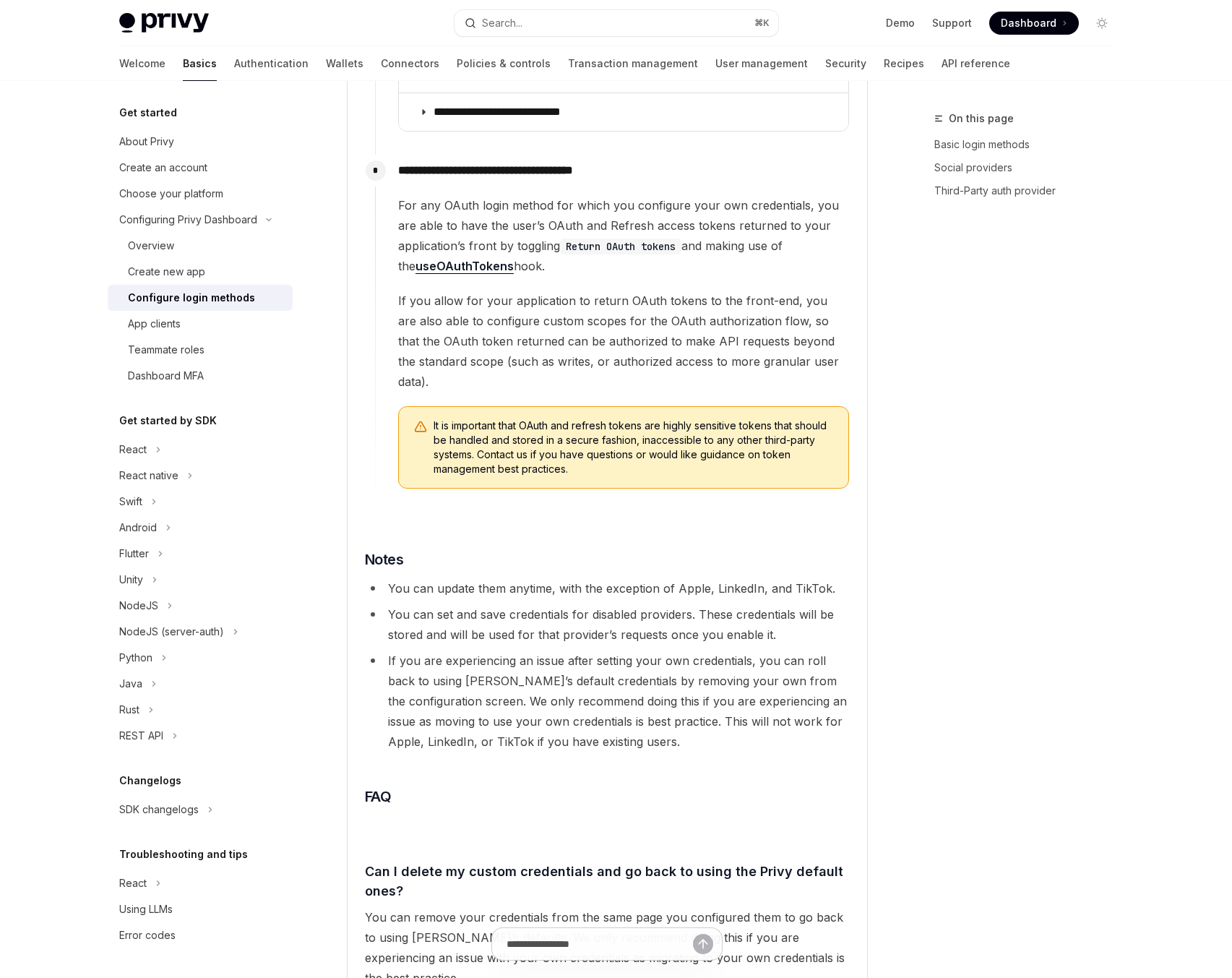
click at [497, 650] on li "If you are experiencing an issue after setting your own credentials, you can ro…" at bounding box center [607, 700] width 484 height 101
click at [510, 650] on li "If you are experiencing an issue after setting your own credentials, you can ro…" at bounding box center [607, 700] width 484 height 101
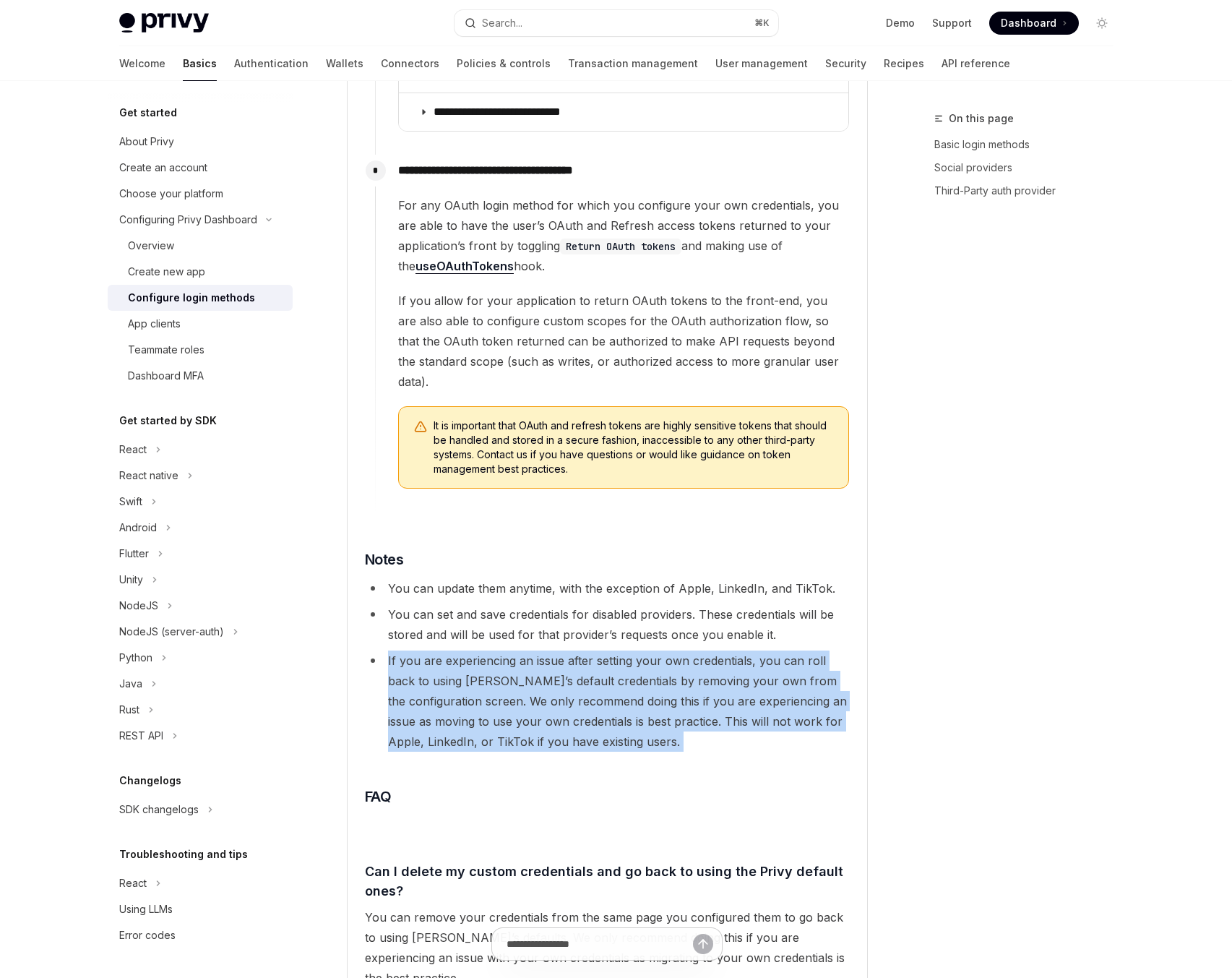
click at [510, 650] on li "If you are experiencing an issue after setting your own credentials, you can ro…" at bounding box center [607, 700] width 484 height 101
click at [651, 697] on li "If you are experiencing an issue after setting your own credentials, you can ro…" at bounding box center [607, 700] width 484 height 101
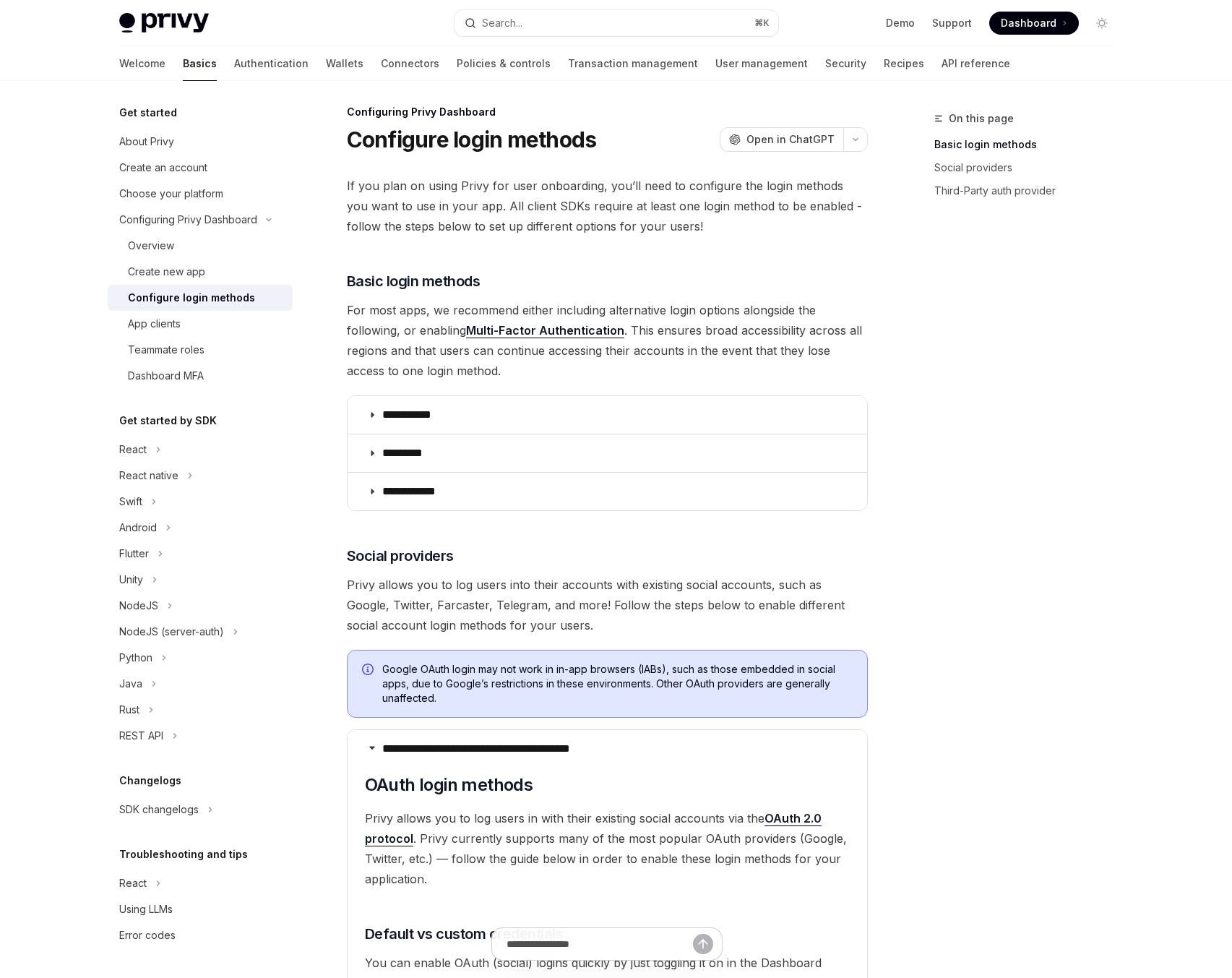
scroll to position [0, 0]
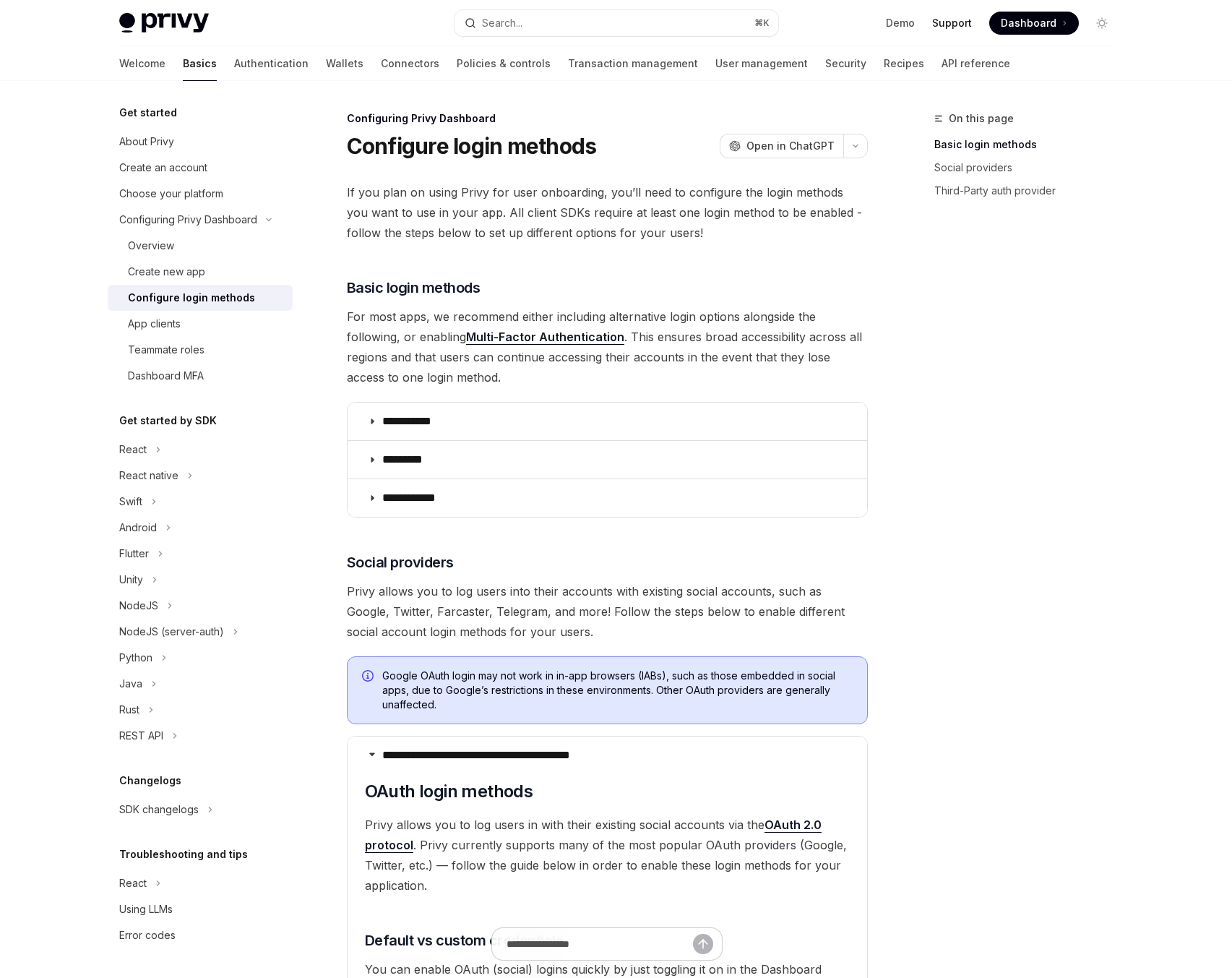
click at [943, 25] on link "Support" at bounding box center [952, 23] width 40 height 15
click at [1114, 488] on div "On this page Basic login methods Social providers Third-Party auth provider" at bounding box center [1014, 544] width 219 height 868
click at [797, 148] on span "Open in ChatGPT" at bounding box center [790, 146] width 88 height 15
type textarea "*"
